Goal: Obtain resource: Obtain resource

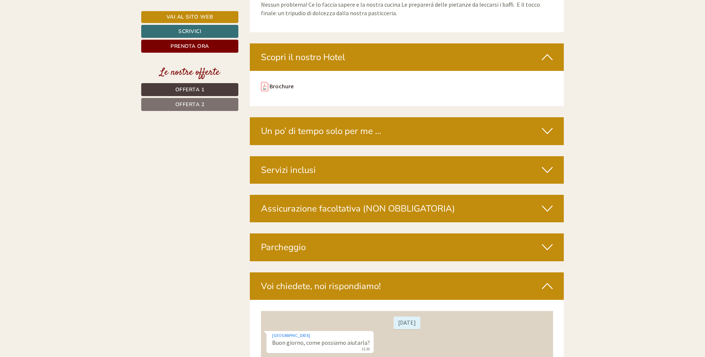
scroll to position [2390, 0]
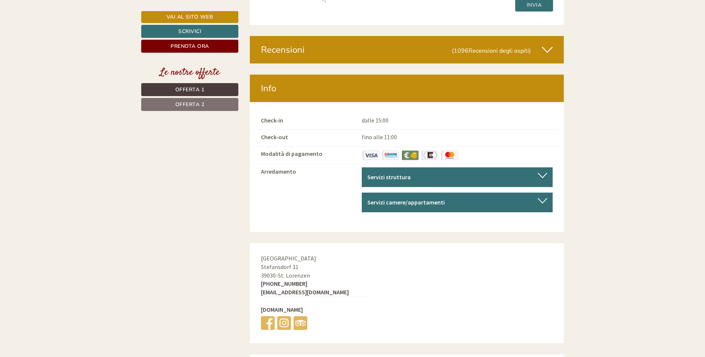
scroll to position [2633, 0]
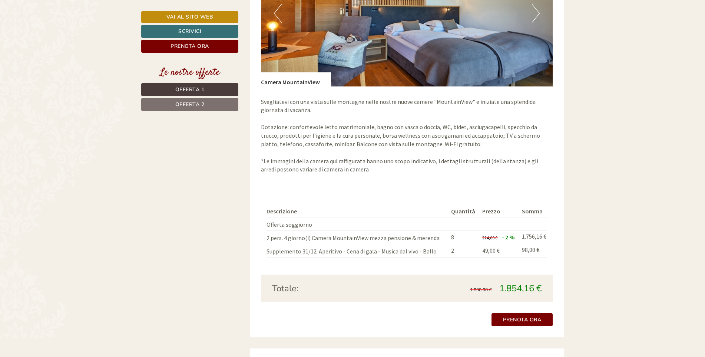
scroll to position [668, 0]
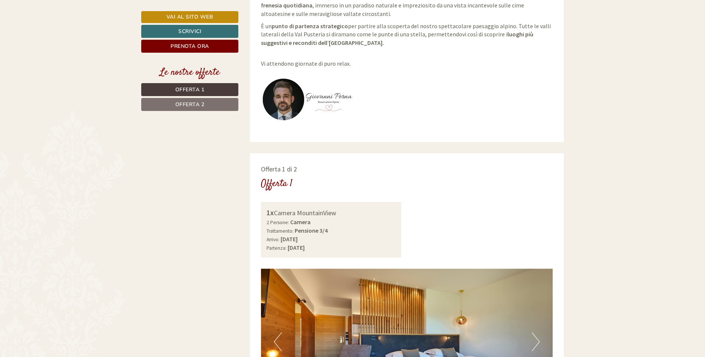
scroll to position [482, 0]
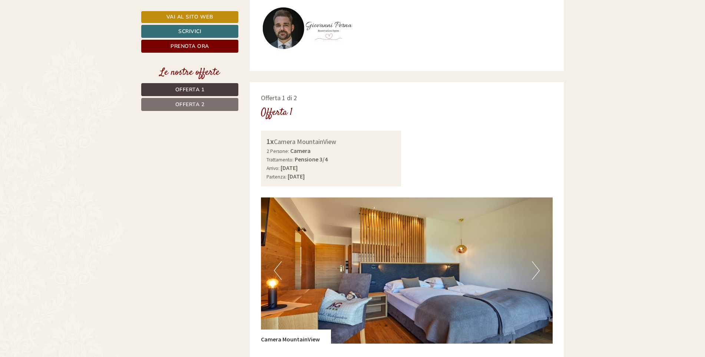
drag, startPoint x: 308, startPoint y: 132, endPoint x: 355, endPoint y: 164, distance: 57.2
click at [355, 164] on div "1x Camera MountainView 2 Persone: Camera Trattamento: Pensione 3/4 Arrivo: saba…" at bounding box center [331, 159] width 141 height 56
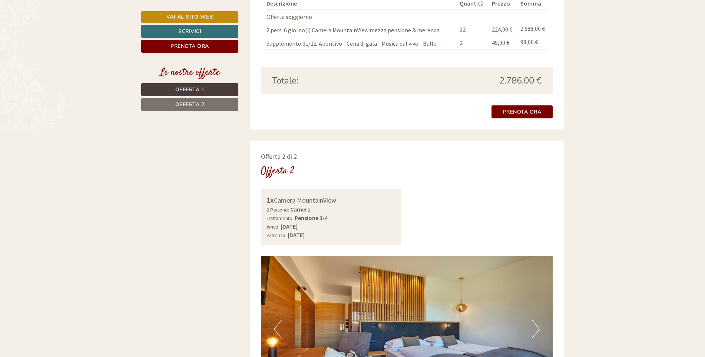
scroll to position [1113, 0]
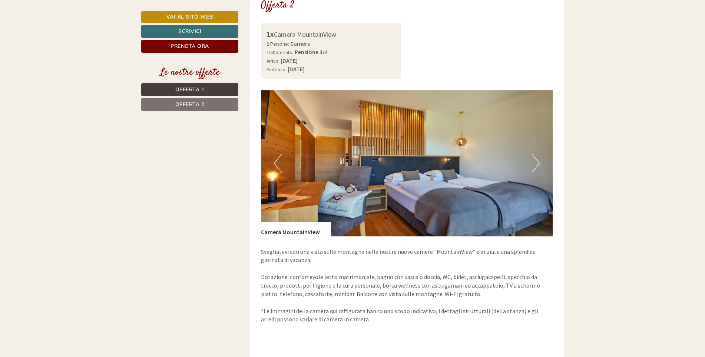
drag, startPoint x: 268, startPoint y: 26, endPoint x: 353, endPoint y: 60, distance: 92.0
click at [353, 60] on div "1x Camera MountainView 2 Persone: Camera Trattamento: Pensione 3/4 Arrivo: [DAT…" at bounding box center [331, 51] width 141 height 56
copy div "1x Camera MountainView 2 Persone: Camera Trattamento: Pensione 3/4 Arrivo: [DAT…"
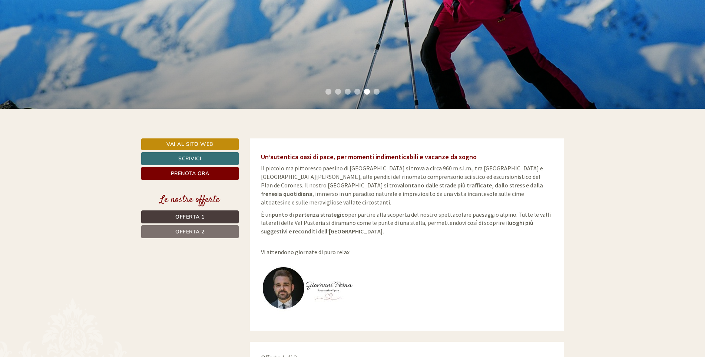
scroll to position [0, 0]
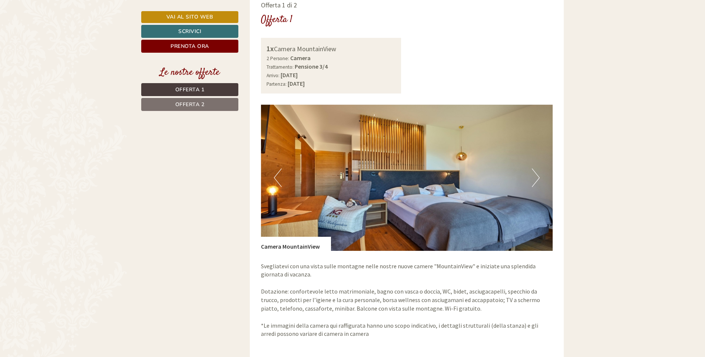
scroll to position [556, 0]
